Goal: Task Accomplishment & Management: Manage account settings

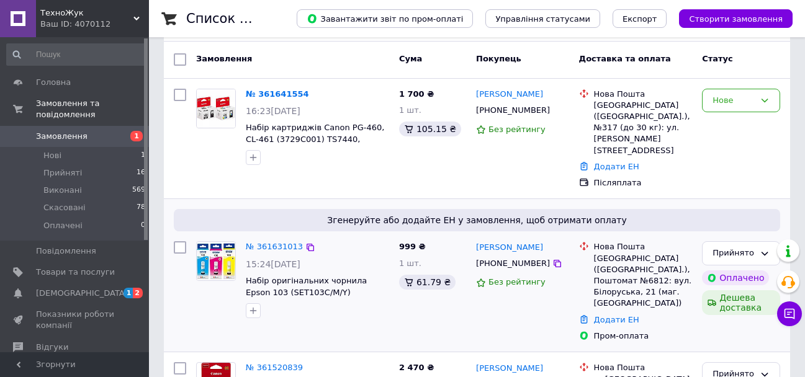
scroll to position [186, 0]
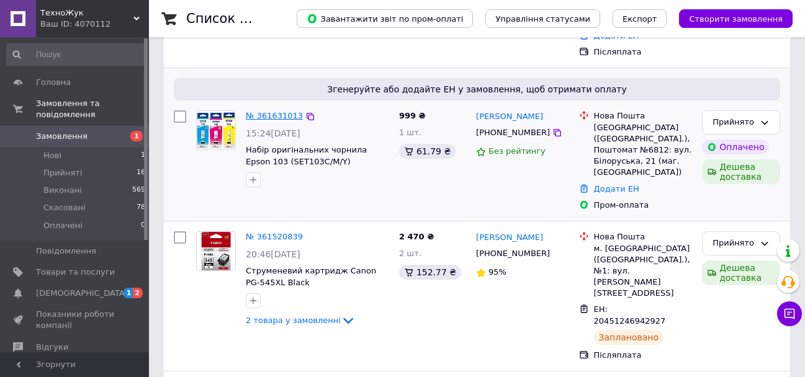
click at [266, 111] on link "№ 361631013" at bounding box center [274, 115] width 57 height 9
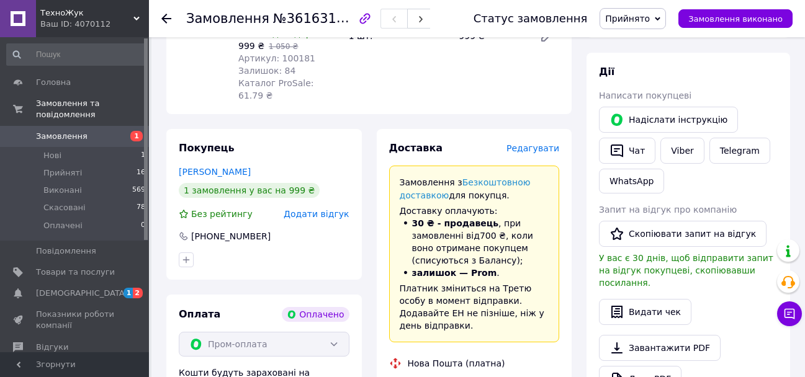
scroll to position [248, 0]
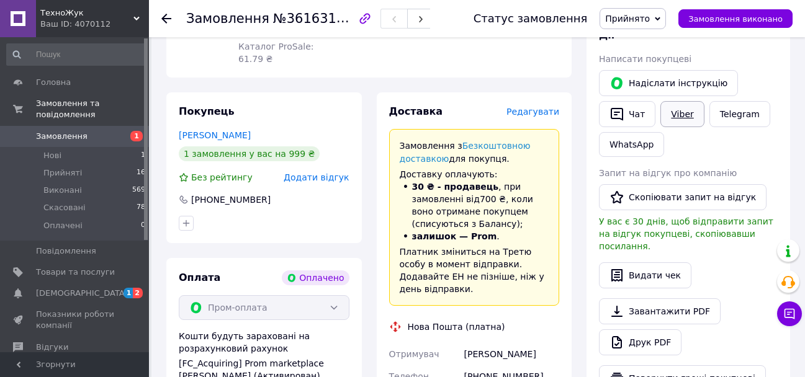
click at [681, 114] on link "Viber" at bounding box center [681, 114] width 43 height 26
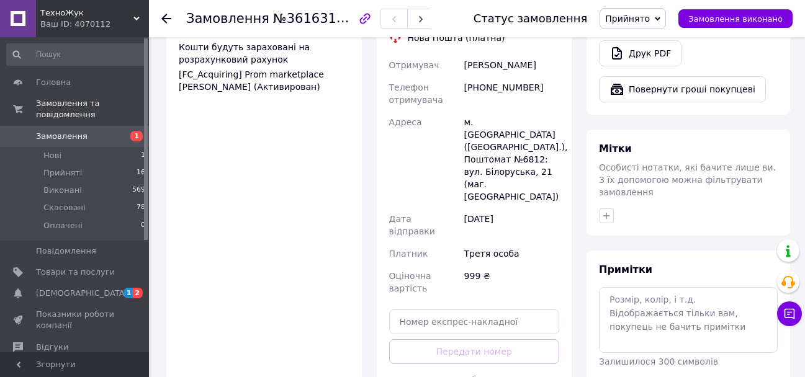
scroll to position [559, 0]
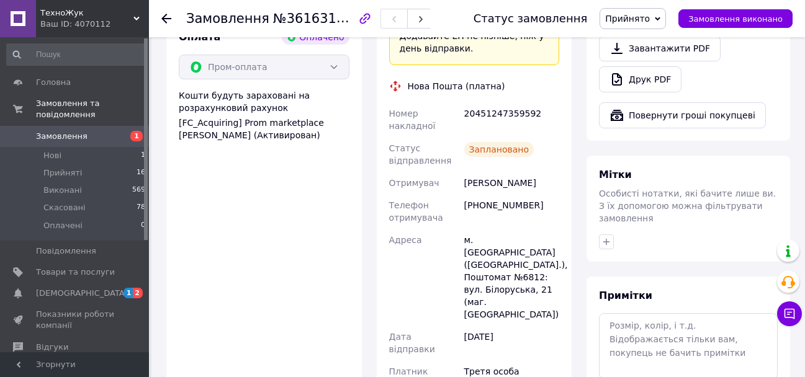
scroll to position [434, 0]
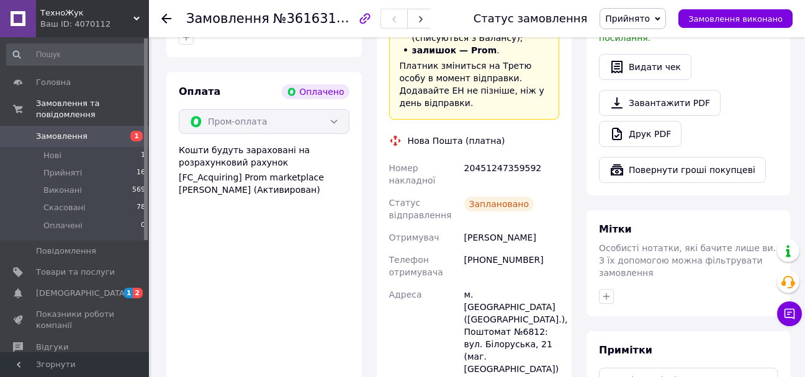
click at [501, 157] on div "20451247359592" at bounding box center [512, 174] width 100 height 35
copy div "20451247359592"
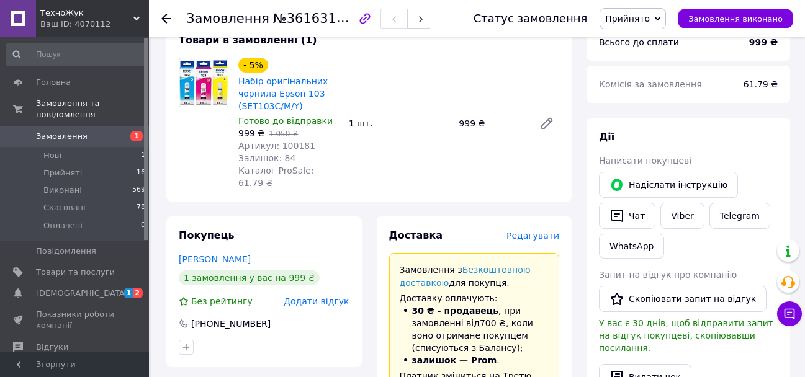
scroll to position [0, 0]
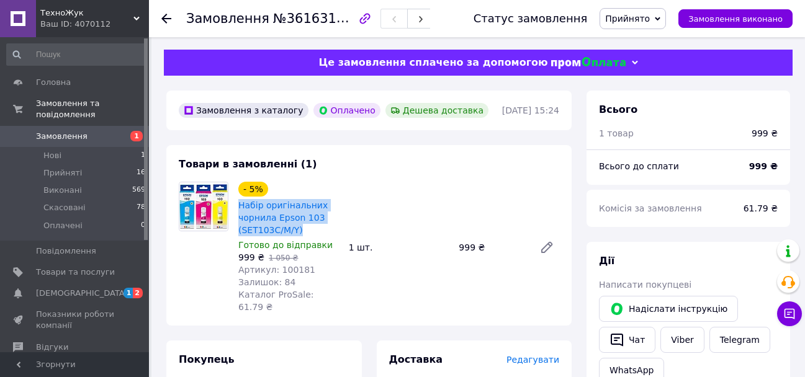
drag, startPoint x: 307, startPoint y: 233, endPoint x: 235, endPoint y: 206, distance: 76.8
click at [235, 206] on div "- 5% Набір оригінальних чорнила Epson 103 (SET103C/M/Y) Готово до відправки 999…" at bounding box center [288, 247] width 110 height 137
copy link "Набір оригінальних чорнила Epson 103 (SET103C/M/Y)"
click at [91, 131] on span "Замовлення" at bounding box center [75, 136] width 79 height 11
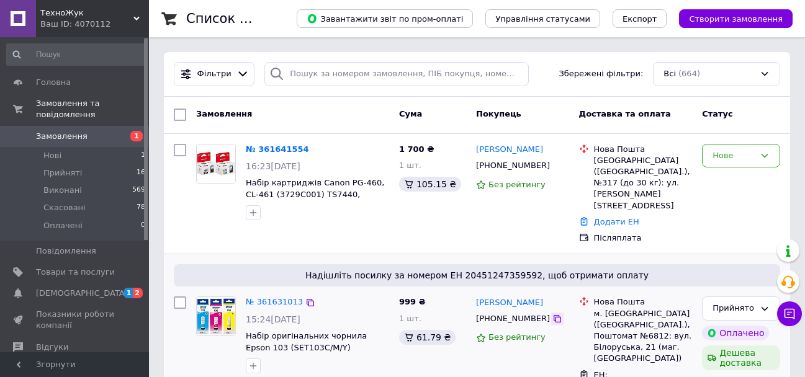
click at [554, 315] on icon at bounding box center [557, 318] width 7 height 7
click at [756, 153] on div "Нове" at bounding box center [741, 156] width 78 height 24
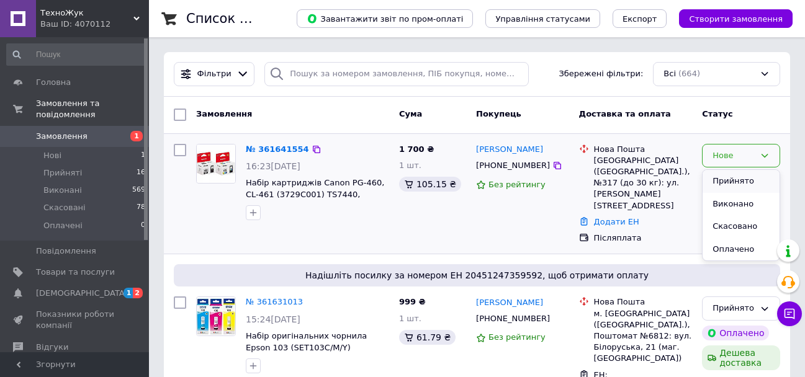
click at [746, 182] on li "Прийнято" at bounding box center [741, 181] width 77 height 23
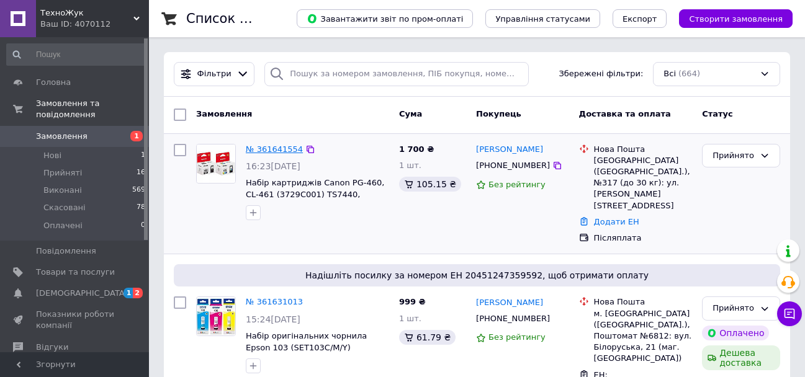
click at [270, 152] on link "№ 361641554" at bounding box center [274, 149] width 57 height 9
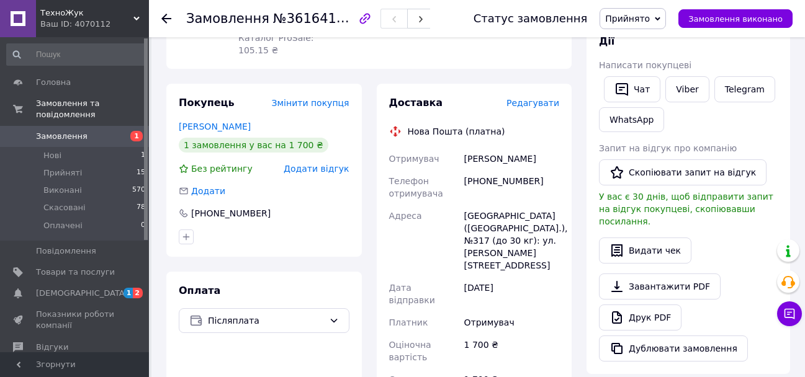
scroll to position [372, 0]
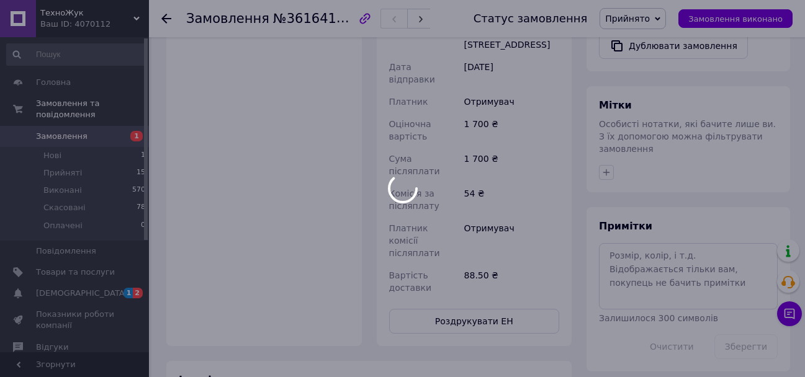
scroll to position [532, 0]
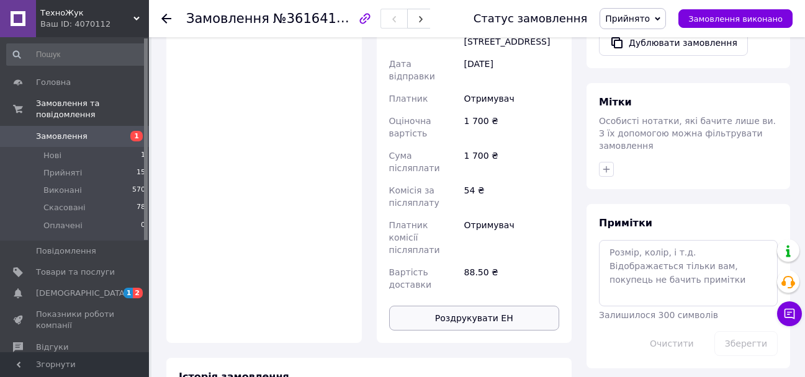
click at [510, 306] on button "Роздрукувати ЕН" at bounding box center [474, 318] width 171 height 25
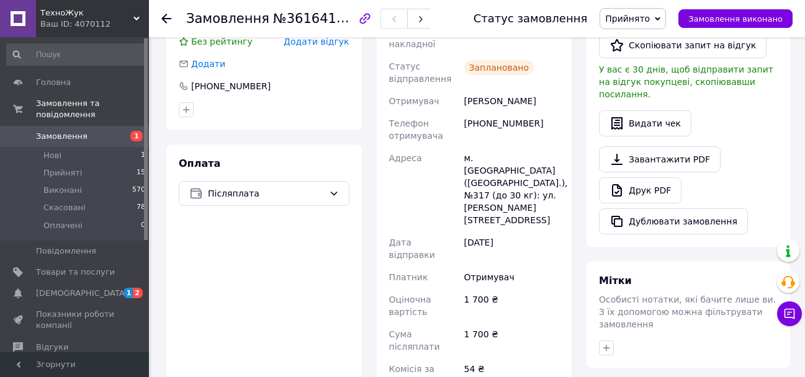
scroll to position [284, 0]
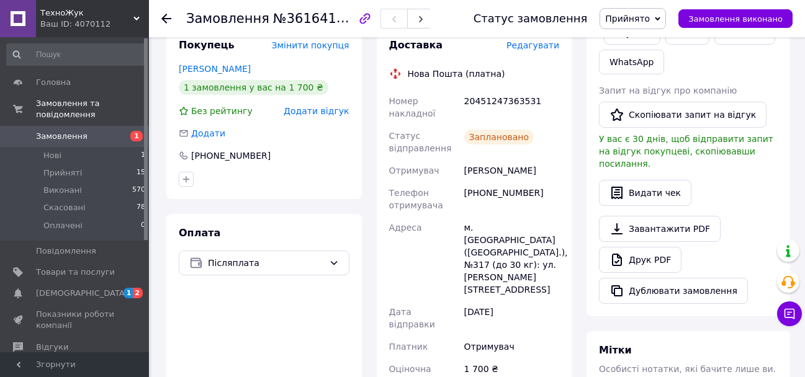
click at [512, 90] on div "20451247363531" at bounding box center [512, 107] width 100 height 35
copy div "20451247363531"
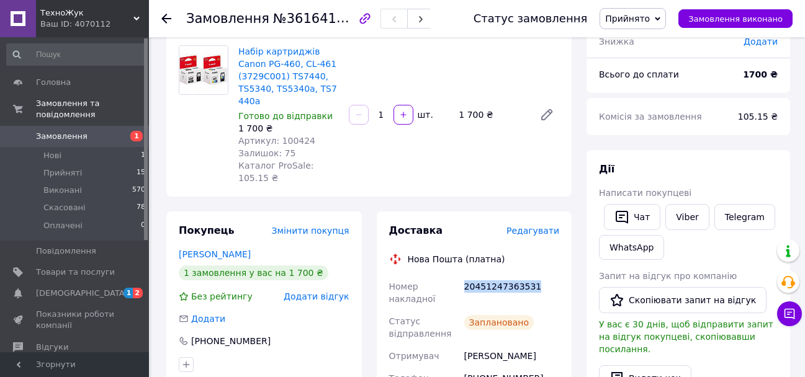
scroll to position [97, 0]
click at [680, 217] on link "Viber" at bounding box center [686, 218] width 43 height 26
click at [685, 214] on link "Viber" at bounding box center [686, 218] width 43 height 26
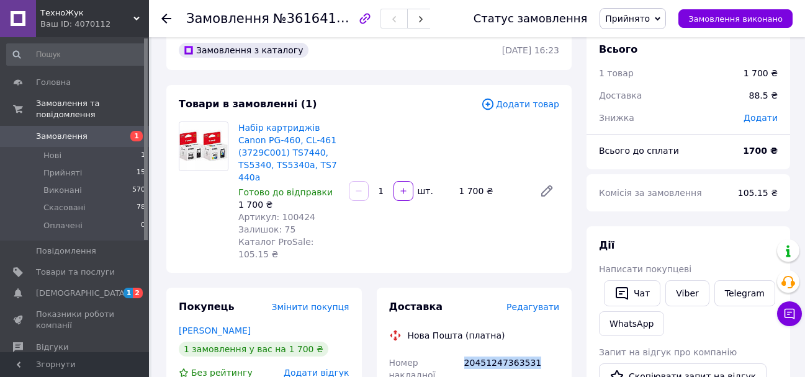
scroll to position [0, 0]
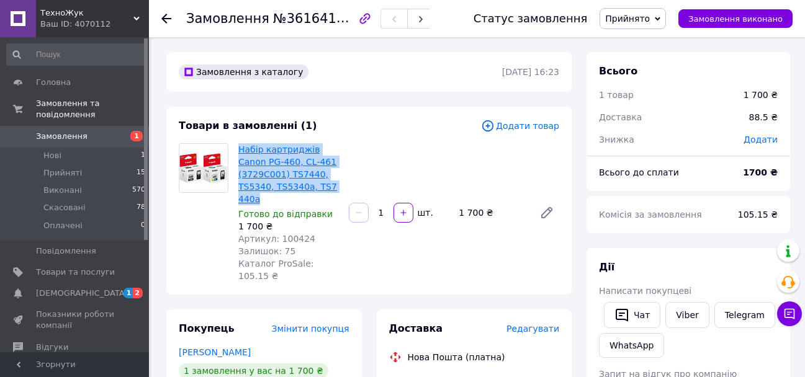
drag, startPoint x: 261, startPoint y: 196, endPoint x: 240, endPoint y: 148, distance: 52.0
click at [240, 148] on span "Набір картриджів Canon PG-460, CL-461 (3729C001) TS7440, TS5340, TS5340а, TS744…" at bounding box center [288, 174] width 101 height 62
copy link "Набір картриджів Canon PG-460, CL-461 (3729C001) TS7440, TS5340, TS5340а, TS744…"
click at [47, 288] on span "[DEMOGRAPHIC_DATA]" at bounding box center [82, 293] width 92 height 11
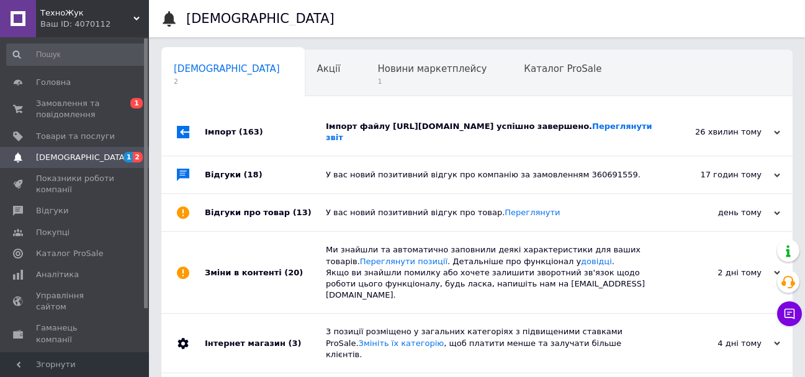
click at [623, 143] on div "Імпорт файлу [URL][DOMAIN_NAME] успішно завершено. Переглянути звіт" at bounding box center [491, 132] width 330 height 22
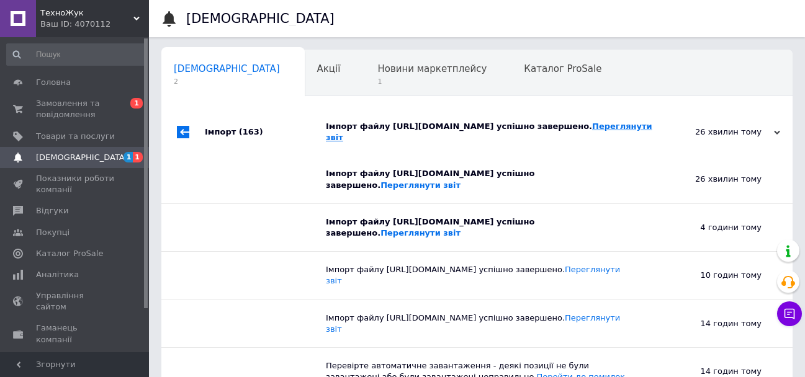
click at [574, 140] on link "Переглянути звіт" at bounding box center [489, 132] width 326 height 20
